Goal: Task Accomplishment & Management: Manage account settings

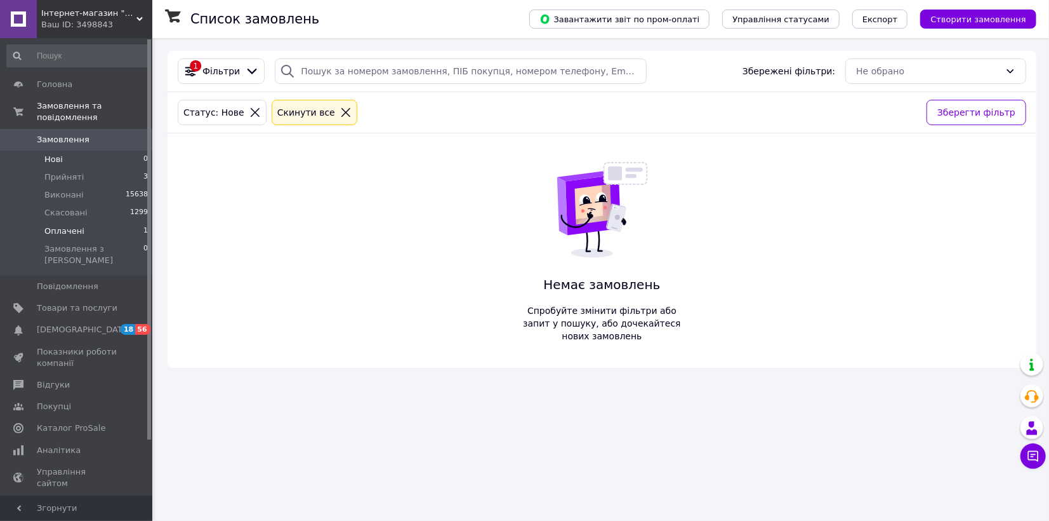
click at [57, 226] on li "Оплачені 1" at bounding box center [78, 231] width 156 height 18
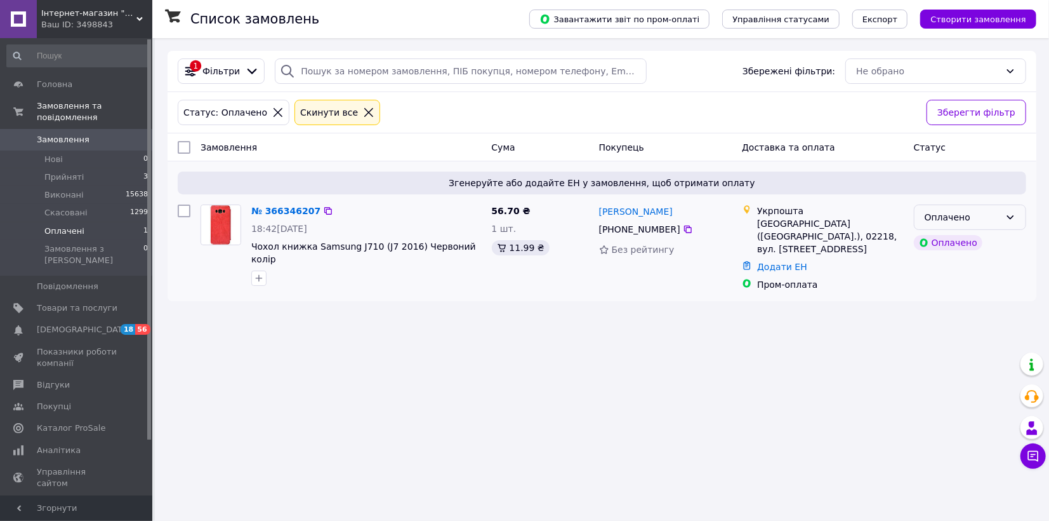
click at [999, 220] on div "Оплачено" at bounding box center [963, 217] width 76 height 14
click at [989, 244] on li "Прийнято" at bounding box center [970, 244] width 111 height 23
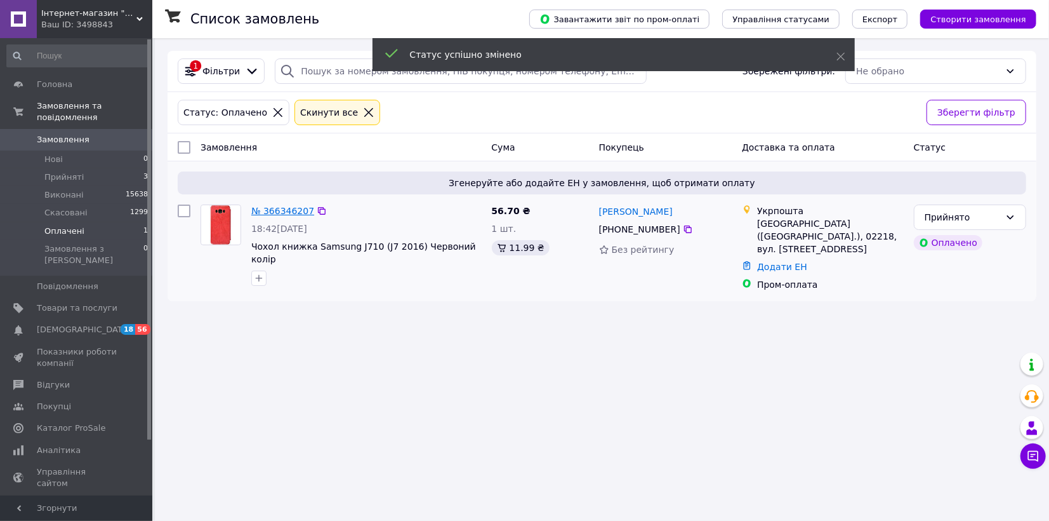
drag, startPoint x: 276, startPoint y: 216, endPoint x: 283, endPoint y: 209, distance: 9.9
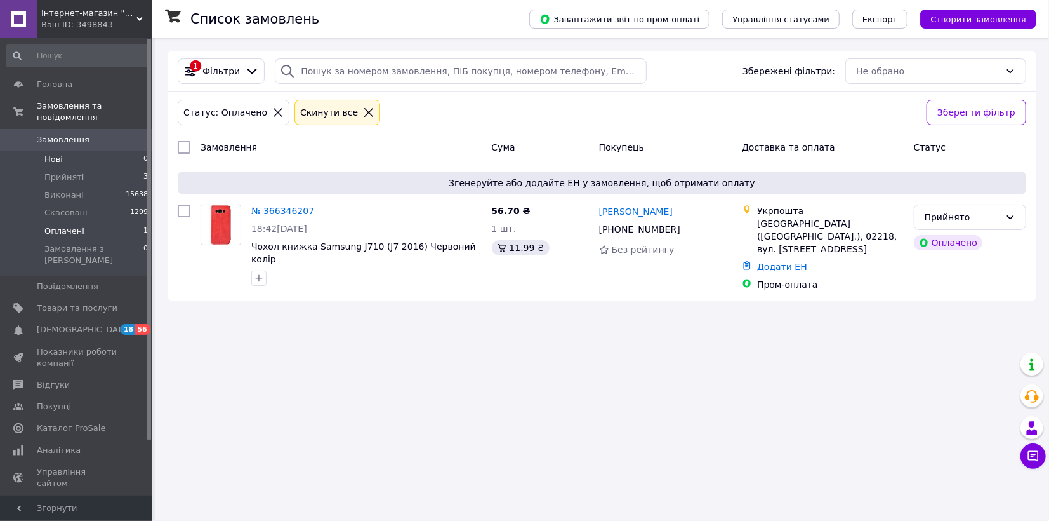
click at [64, 150] on li "Нові 0" at bounding box center [78, 159] width 156 height 18
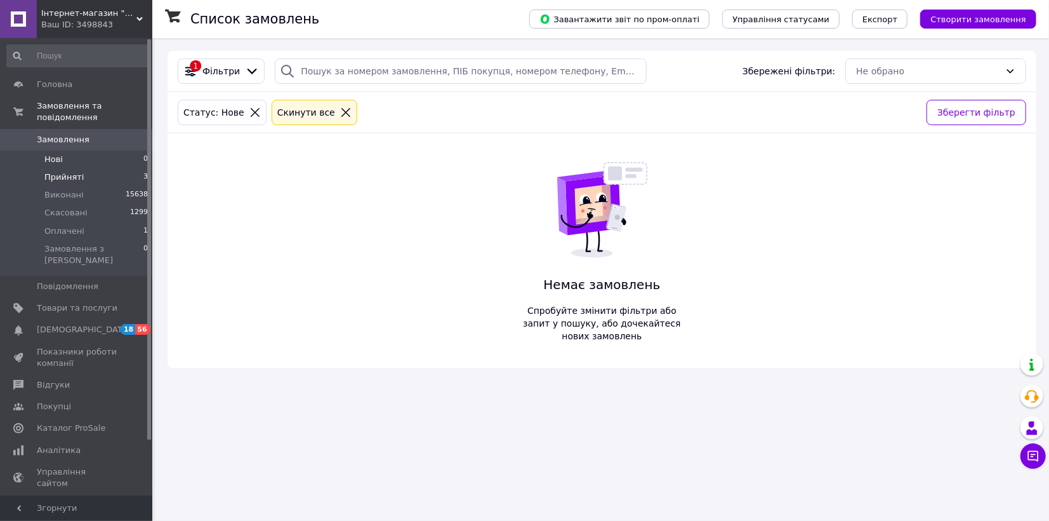
click at [82, 168] on li "Прийняті 3" at bounding box center [78, 177] width 156 height 18
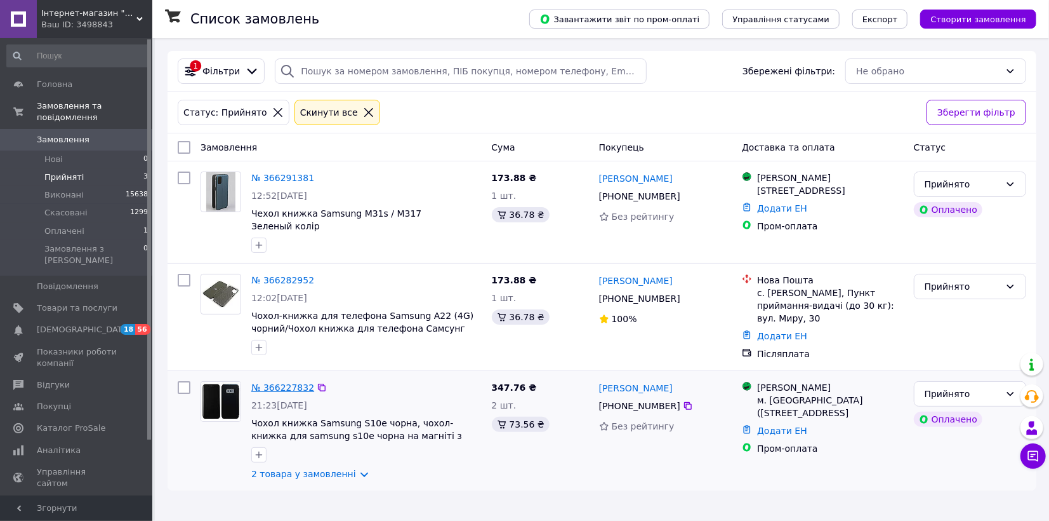
click at [277, 382] on link "№ 366227832" at bounding box center [282, 387] width 63 height 10
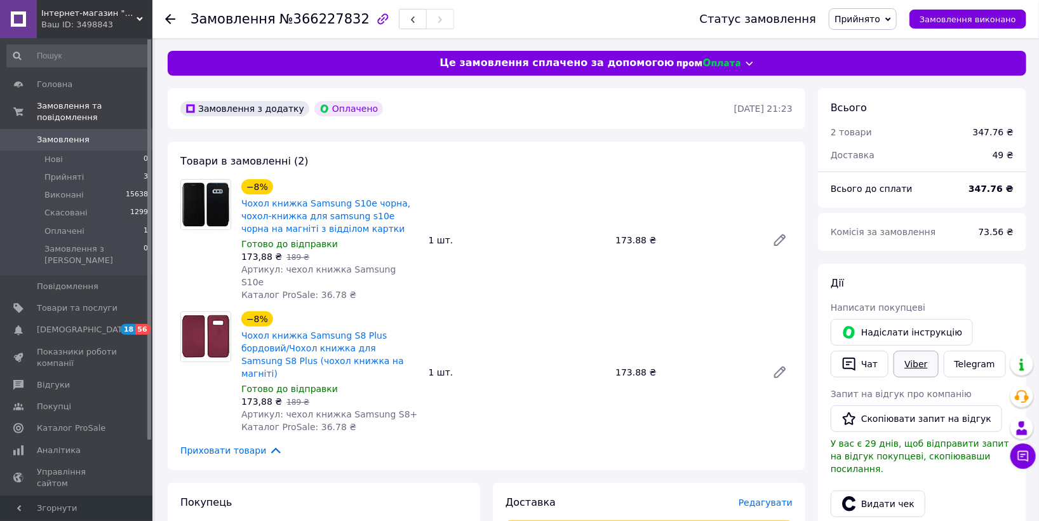
click at [921, 362] on link "Viber" at bounding box center [915, 363] width 44 height 27
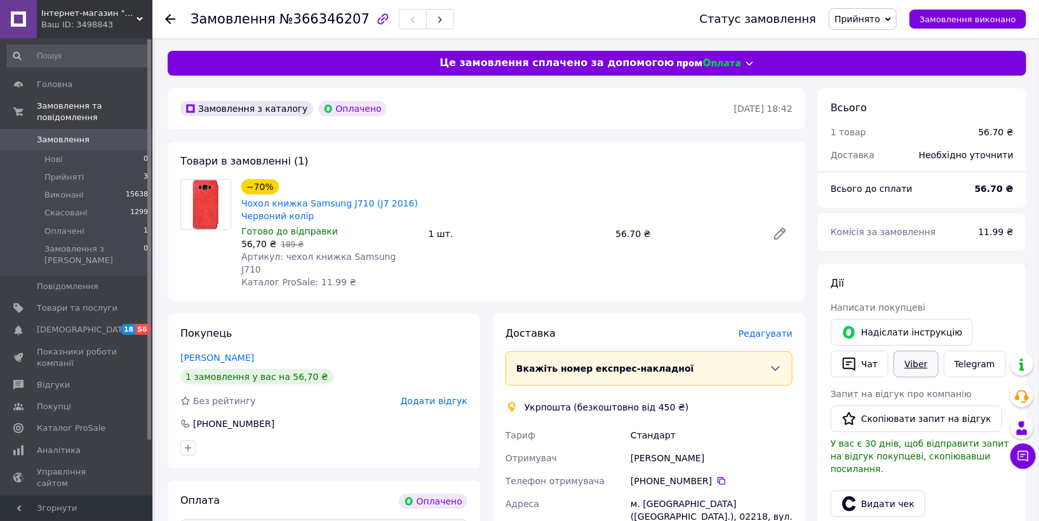
click at [919, 362] on link "Viber" at bounding box center [915, 363] width 44 height 27
click at [773, 328] on span "Редагувати" at bounding box center [765, 333] width 54 height 10
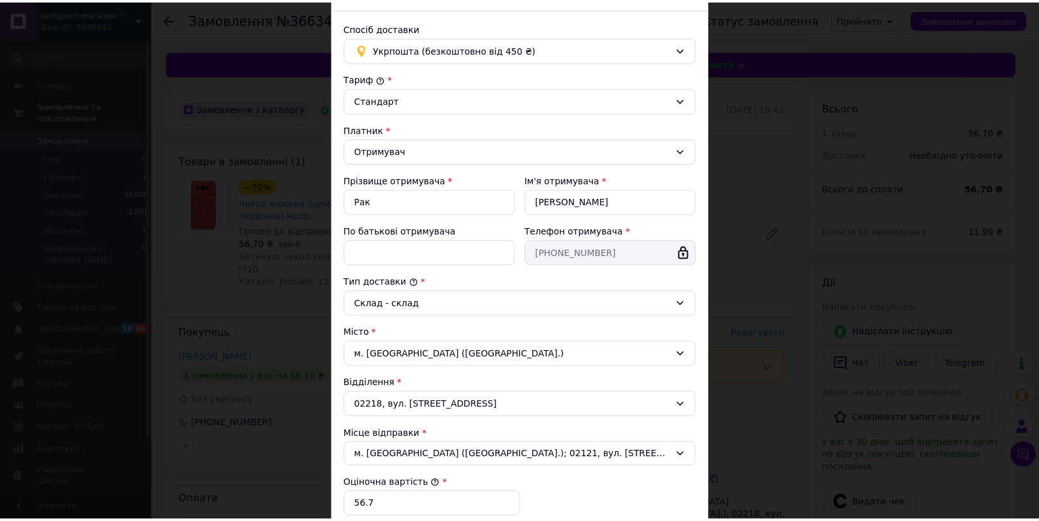
scroll to position [271, 0]
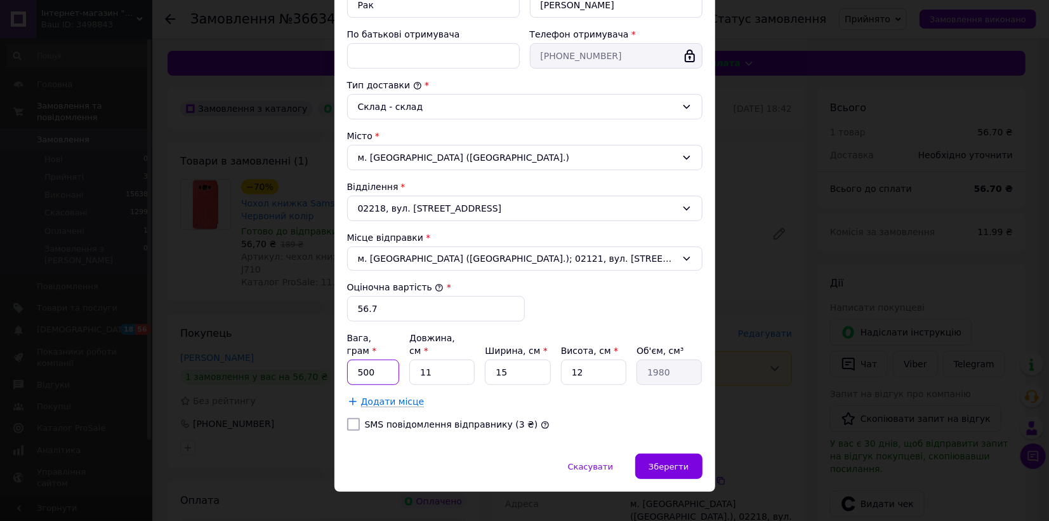
click at [376, 359] on input "500" at bounding box center [373, 371] width 53 height 25
type input "5"
type input "100"
click at [451, 363] on input "11" at bounding box center [442, 371] width 65 height 25
type input "1"
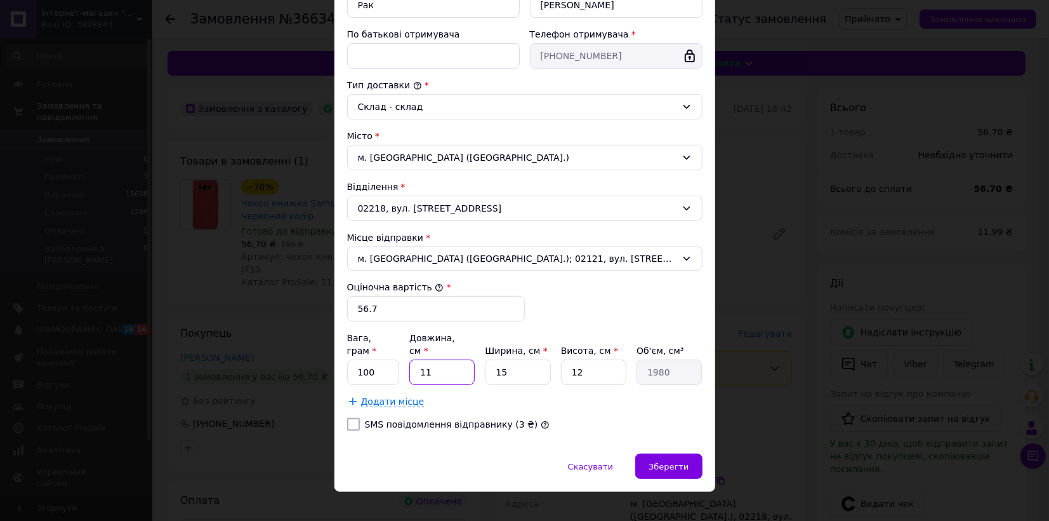
type input "180"
type input "2"
type input "360"
type input "20"
type input "3600"
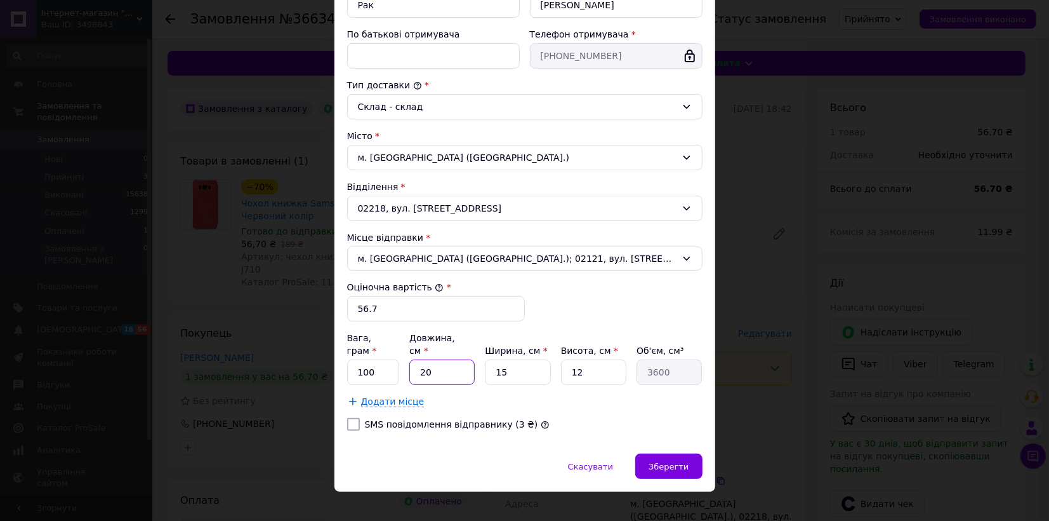
type input "20"
click at [524, 359] on input "15" at bounding box center [517, 371] width 65 height 25
type input "1"
type input "240"
type input "10"
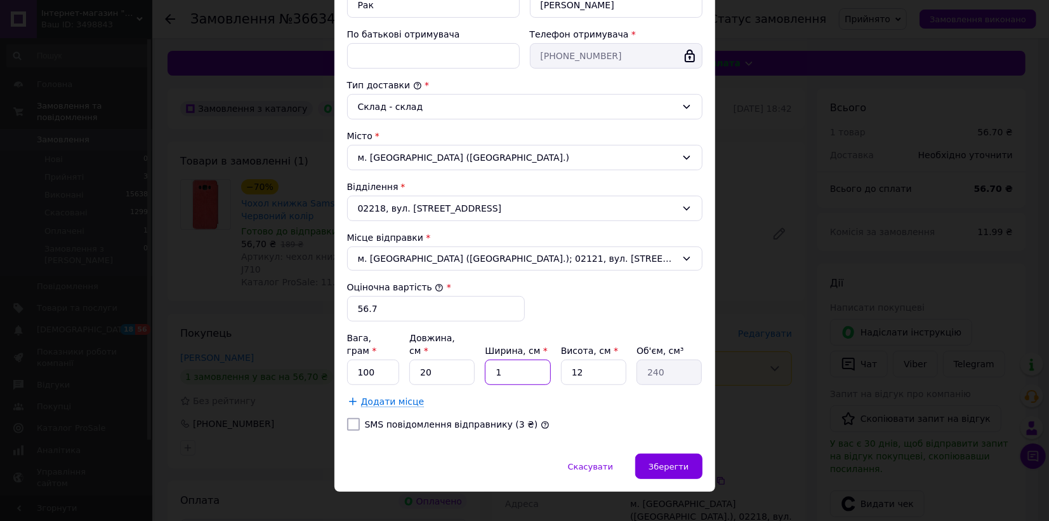
type input "2400"
type input "10"
click at [615, 363] on input "12" at bounding box center [593, 371] width 65 height 25
type input "1"
type input "200"
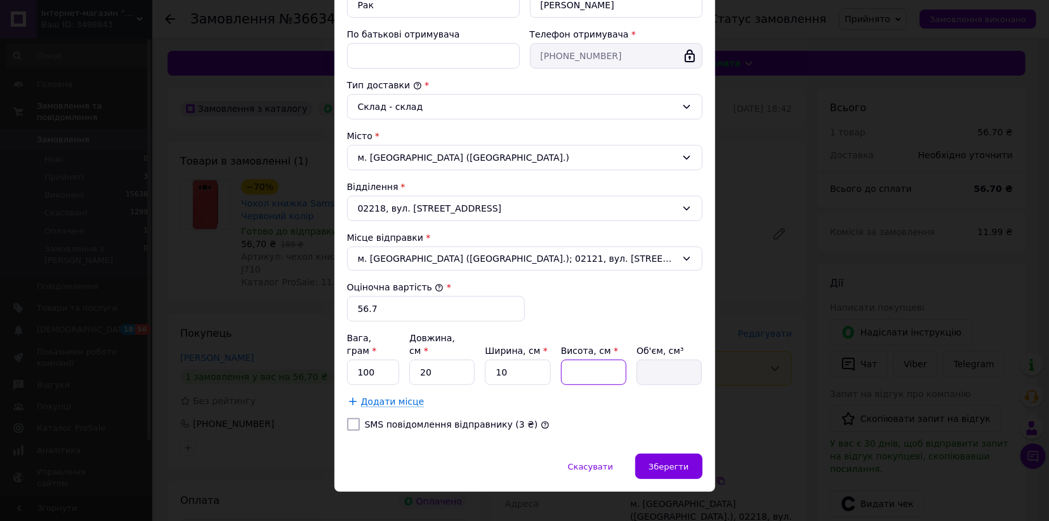
type input "5"
type input "1000"
type input "5"
click at [681, 462] on span "Зберегти" at bounding box center [669, 467] width 40 height 10
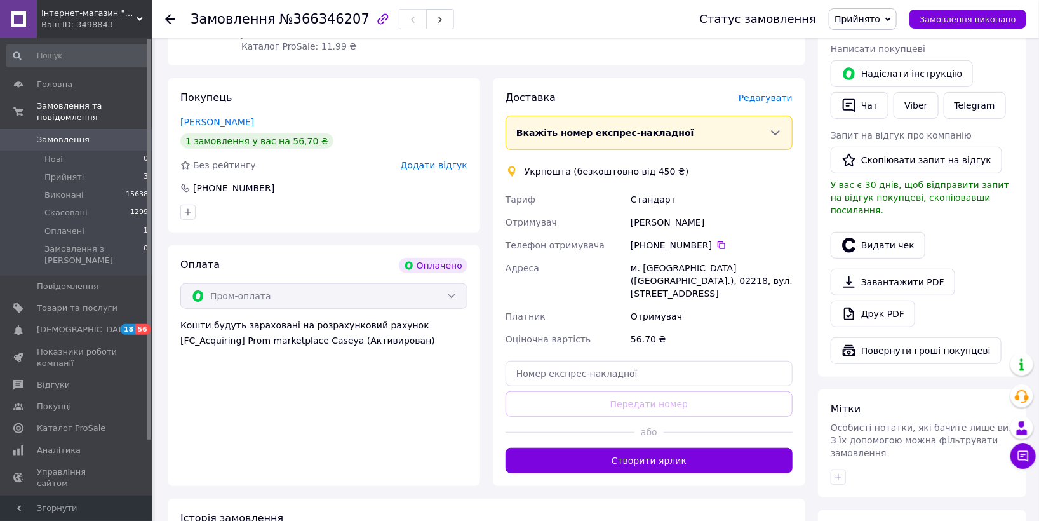
scroll to position [211, 0]
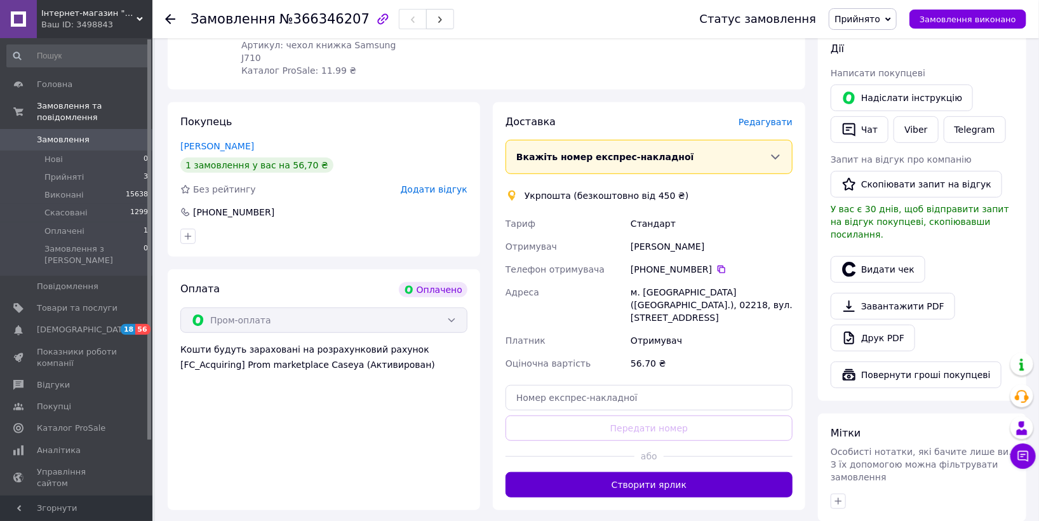
click at [683, 472] on button "Створити ярлик" at bounding box center [648, 484] width 287 height 25
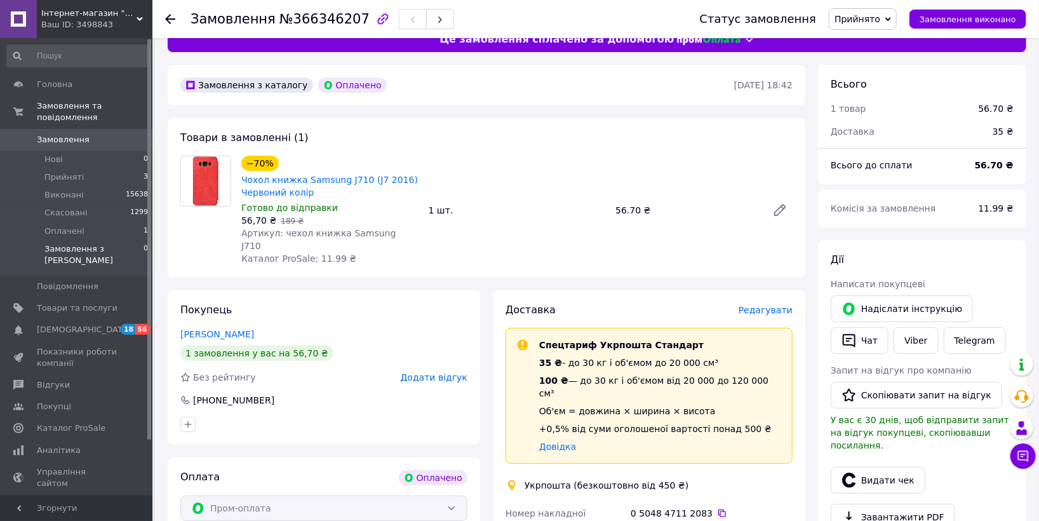
scroll to position [0, 0]
